Goal: Task Accomplishment & Management: Complete application form

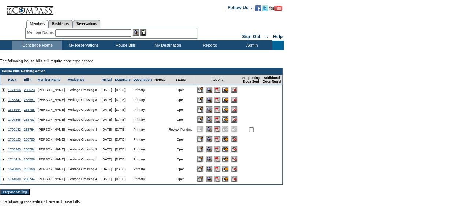
click at [229, 141] on input "image" at bounding box center [225, 139] width 6 height 6
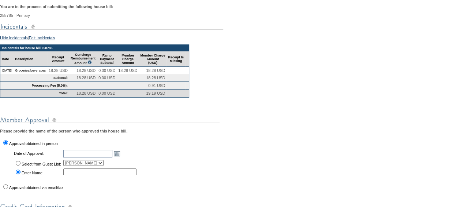
scroll to position [147, 0]
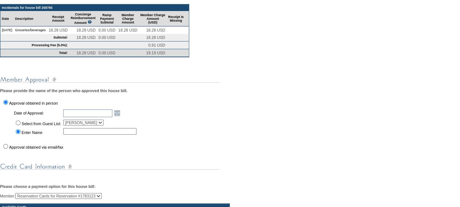
click at [103, 125] on select "[PERSON_NAME]" at bounding box center [83, 122] width 40 height 6
click at [112, 117] on input "text" at bounding box center [87, 113] width 49 height 8
click at [120, 117] on link "Open the calendar popup." at bounding box center [117, 113] width 8 height 8
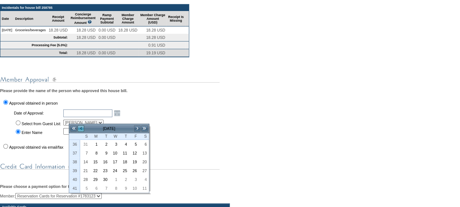
click at [81, 127] on link "<" at bounding box center [80, 128] width 7 height 7
click at [107, 176] on link "26" at bounding box center [104, 179] width 9 height 8
type input "[DATE]"
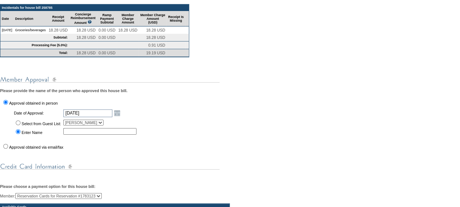
click at [87, 134] on input "text" at bounding box center [99, 131] width 73 height 7
type input "[PERSON_NAME]"
click at [161, 127] on div "You are in the process of submitting the following house bill: 258785 - Primary…" at bounding box center [230, 174] width 460 height 429
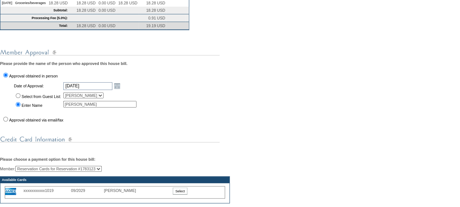
scroll to position [220, 0]
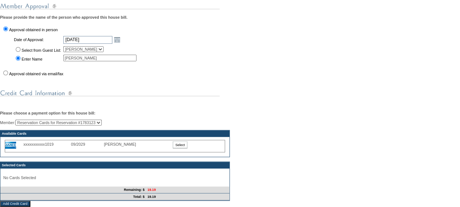
click at [179, 148] on input "Select" at bounding box center [180, 144] width 15 height 7
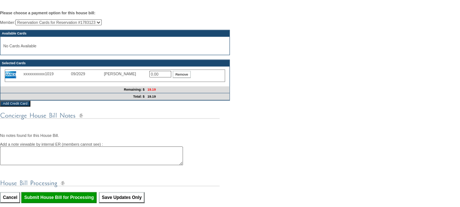
scroll to position [330, 0]
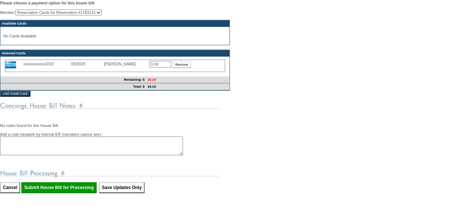
click at [160, 67] on input "0.00" at bounding box center [160, 64] width 22 height 7
type input "0"
type input "19.19"
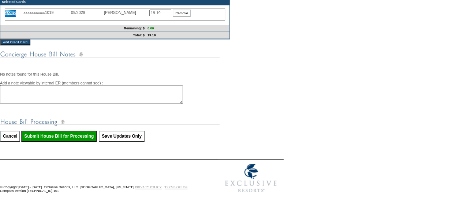
scroll to position [396, 0]
click at [79, 136] on input "Submit House Bill for Processing" at bounding box center [58, 135] width 75 height 11
type input "Processing..."
